Goal: Task Accomplishment & Management: Manage account settings

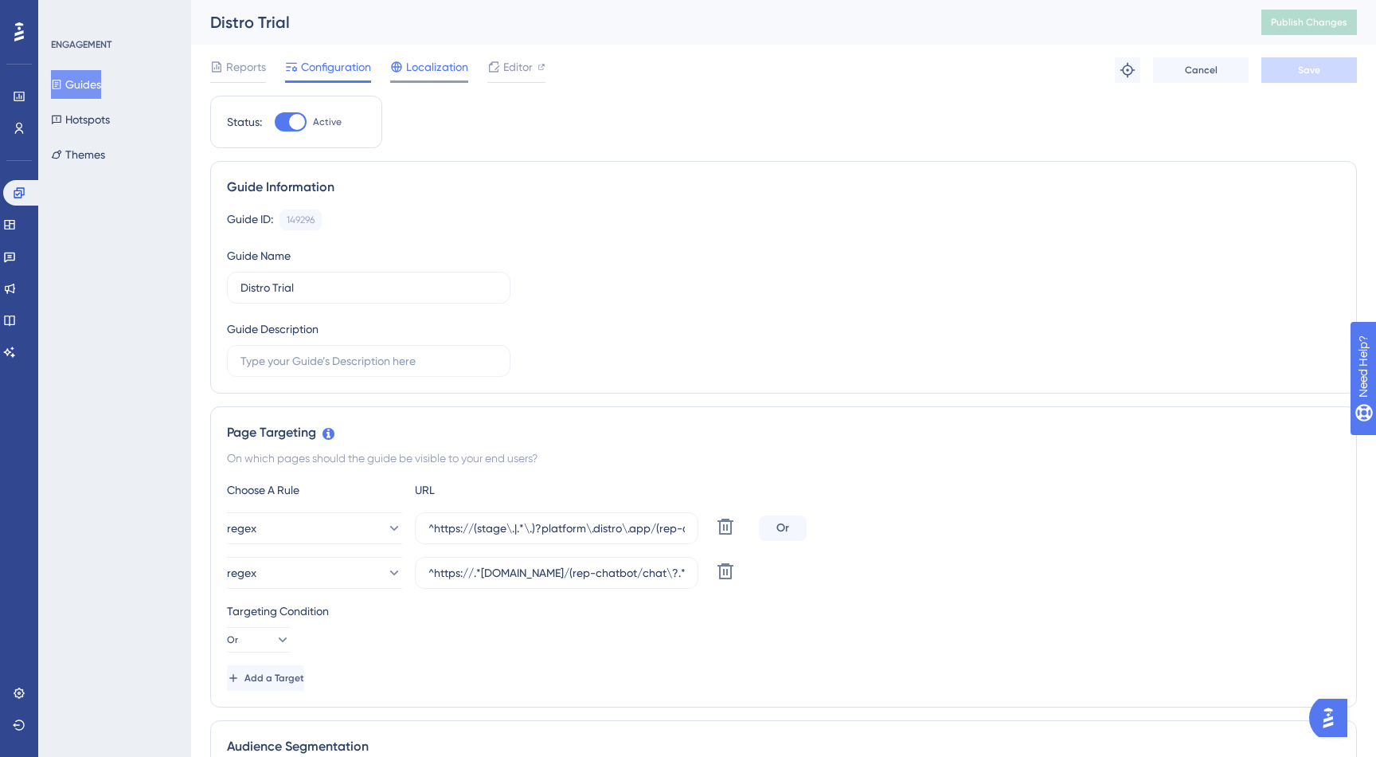
click at [425, 69] on span "Localization" at bounding box center [437, 66] width 62 height 19
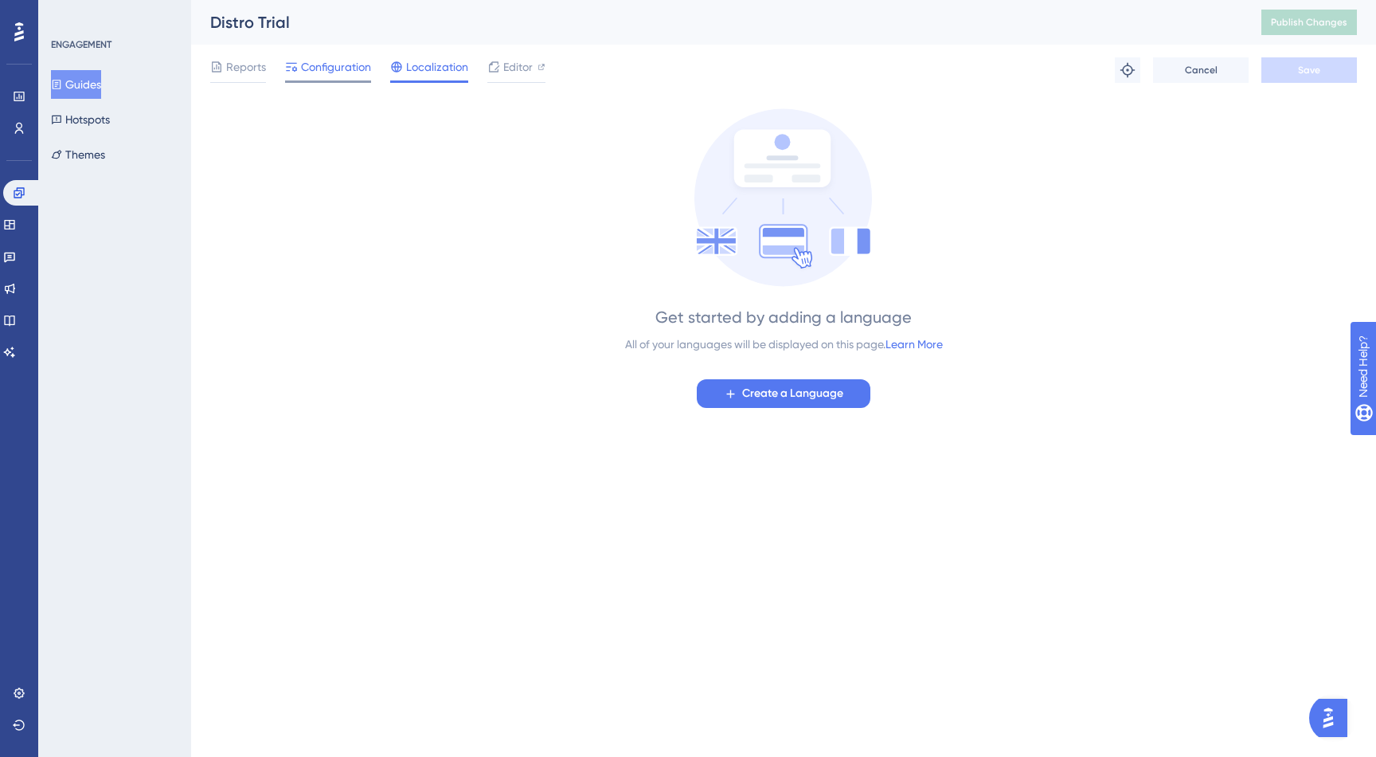
click at [357, 61] on span "Configuration" at bounding box center [336, 66] width 70 height 19
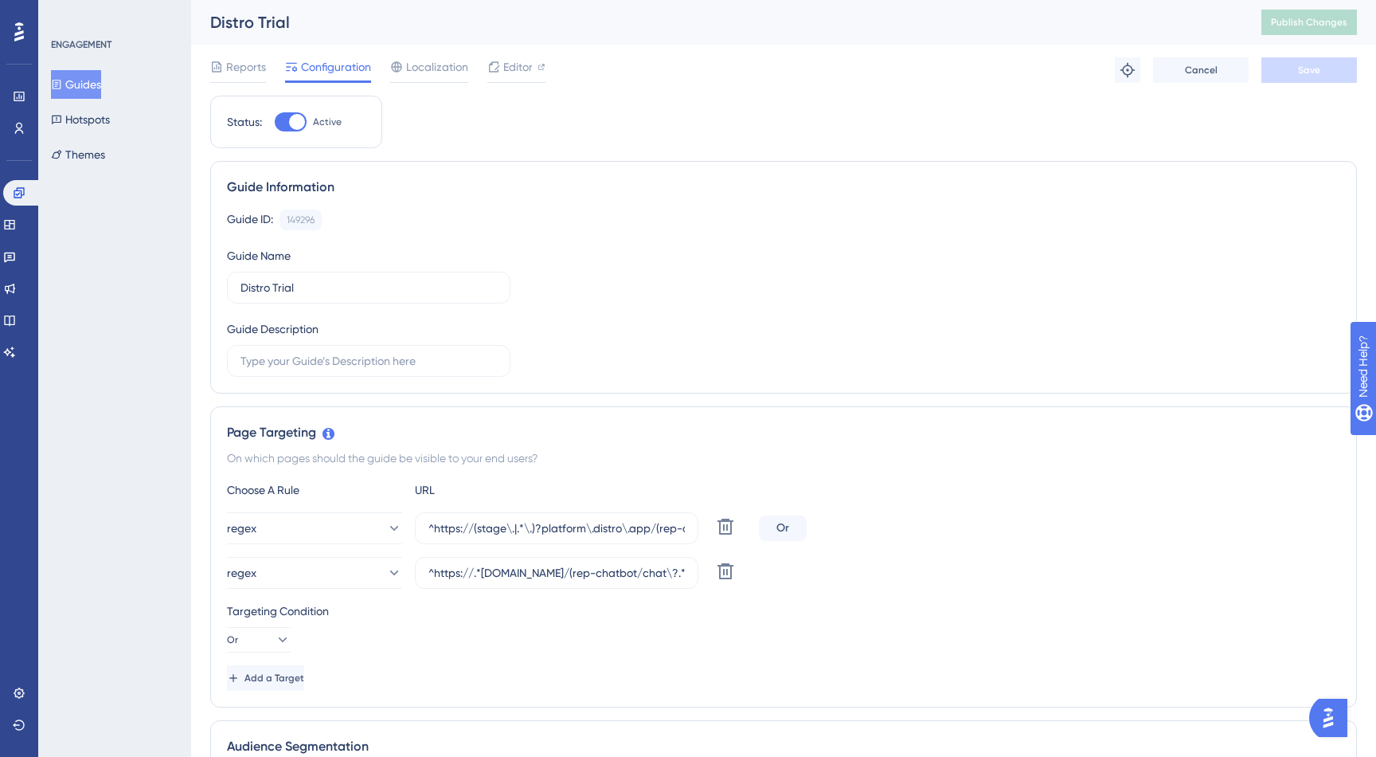
click at [246, 85] on div "Reports Configuration Localization Editor Troubleshoot Cancel Save" at bounding box center [783, 70] width 1147 height 51
click at [604, 579] on input "^https://.*[DOMAIN_NAME]/(rep-chatbot/chat\?.*|build-quote/[a-f0-9]+\?.*newUI=t…" at bounding box center [557, 573] width 256 height 18
click at [642, 577] on input "^https://.*[DOMAIN_NAME]/(rep-chatbot/chat\?.*|build-quote/[a-f0-9]+\?.*newUI=t…" at bounding box center [557, 573] width 256 height 18
